Goal: Information Seeking & Learning: Learn about a topic

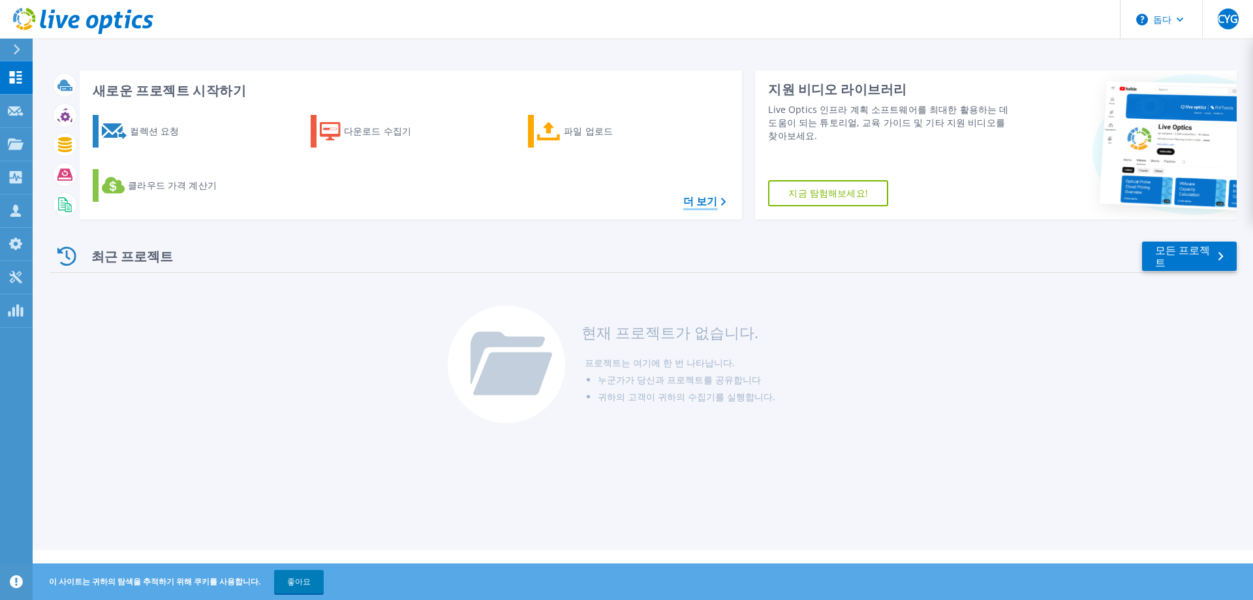
click at [715, 206] on font "더 보기" at bounding box center [700, 201] width 35 height 14
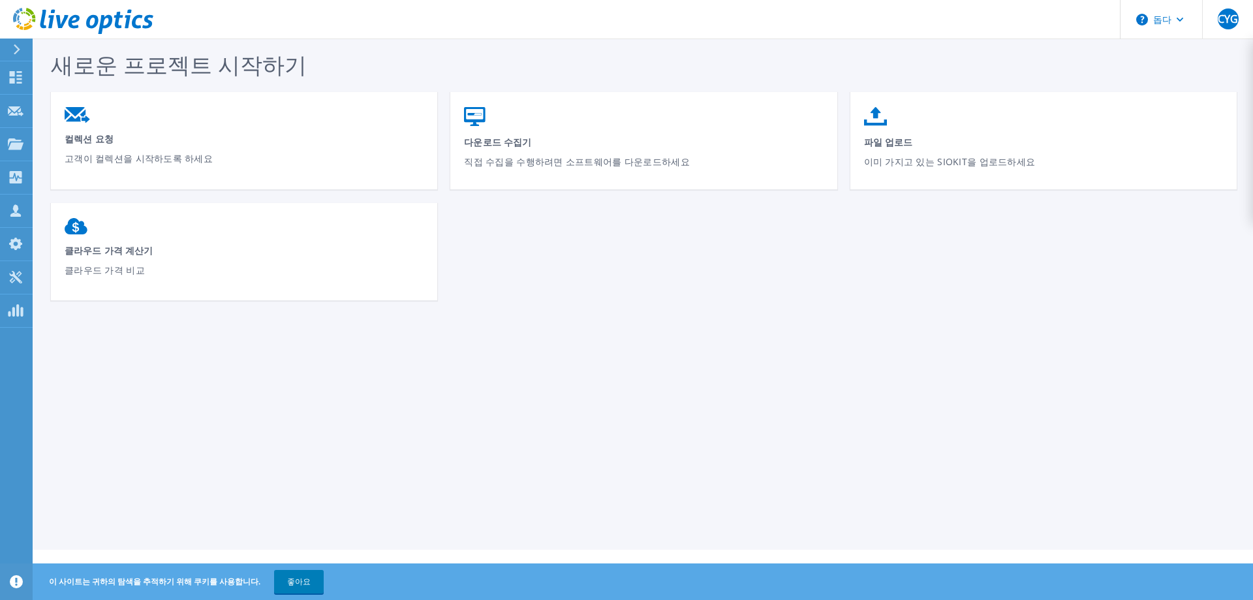
click at [10, 50] on button at bounding box center [16, 49] width 33 height 23
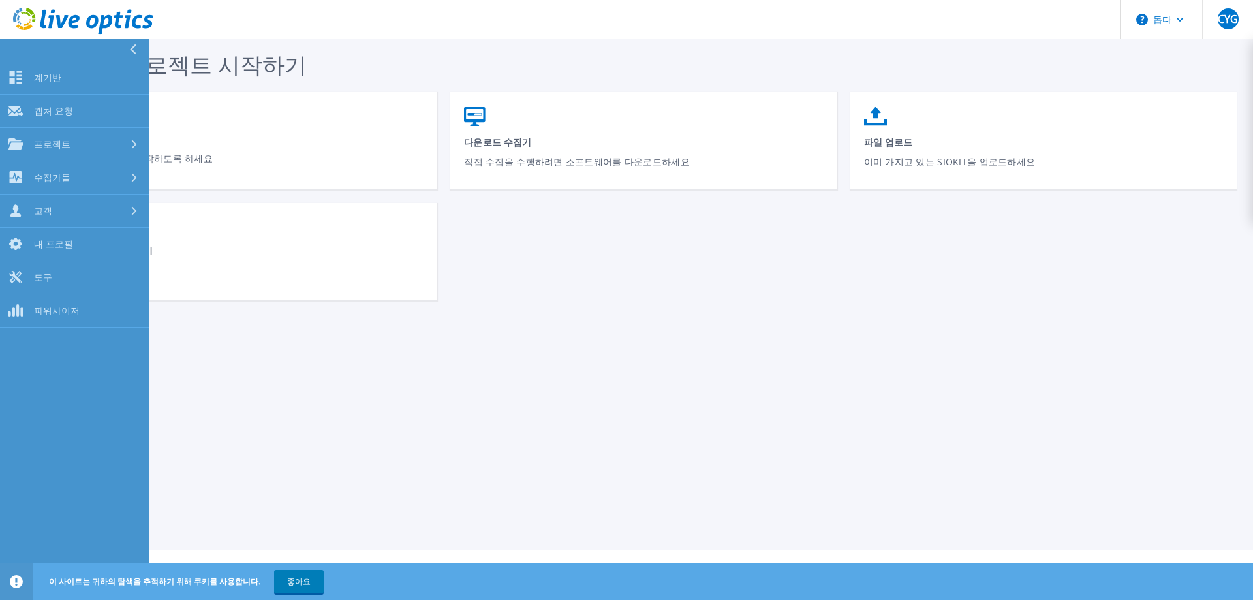
click at [404, 413] on div "새로운 프로젝트 시작하기 컬렉션 요청 고객이 컬렉션을 시작하도록 하세요 다운로드 수집기 직접 수집을 수행하려면 소프트웨어를 다운로드하세요 파일…" at bounding box center [643, 274] width 1220 height 549
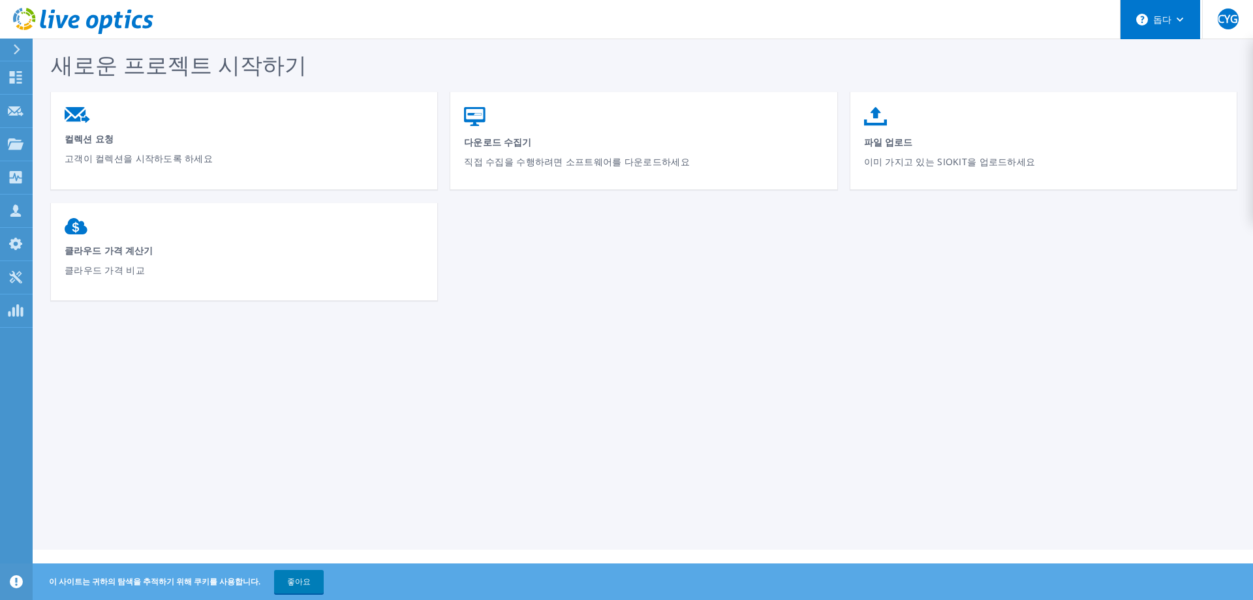
click at [1167, 23] on font "돕다" at bounding box center [1162, 19] width 18 height 12
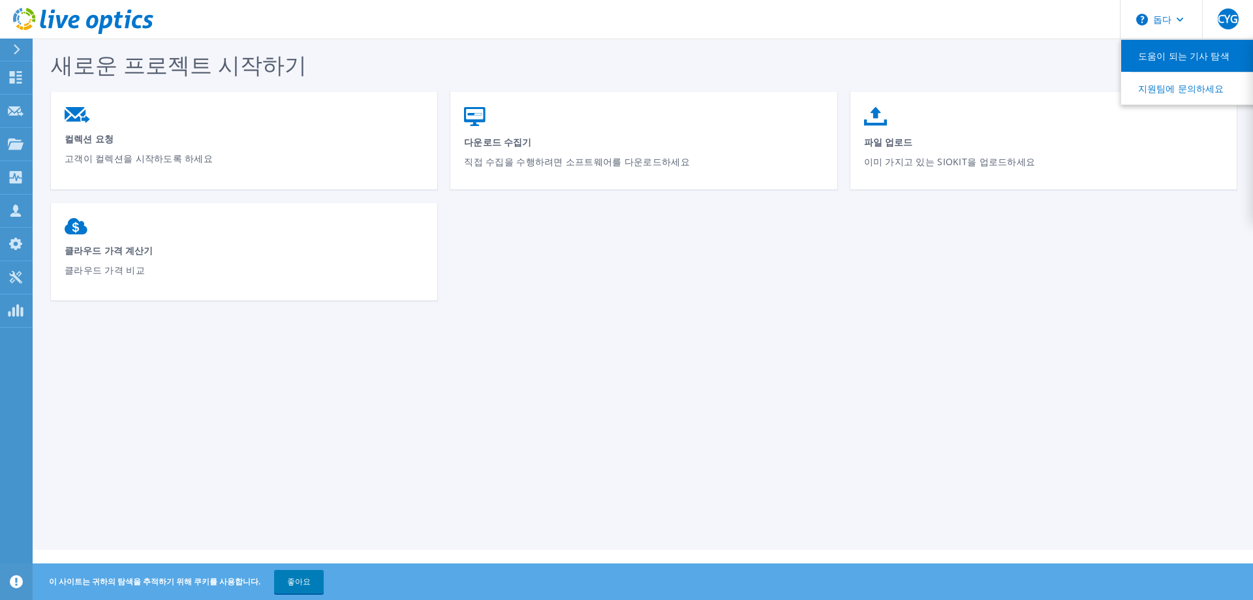
click at [1179, 63] on link "도움이 되는 기사 탐색" at bounding box center [1194, 56] width 146 height 32
